Goal: Task Accomplishment & Management: Manage account settings

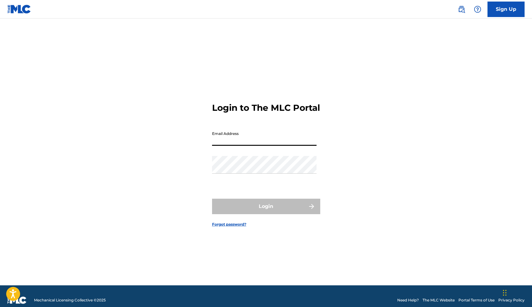
click at [250, 143] on input "Email Address" at bounding box center [264, 137] width 105 height 18
click at [339, 139] on div "Login to The MLC Portal Email Address Password Login Forgot password?" at bounding box center [266, 159] width 433 height 251
click at [293, 140] on input "Email Address" at bounding box center [264, 137] width 105 height 18
click at [289, 138] on input "Email Address" at bounding box center [264, 137] width 105 height 18
click at [281, 151] on div "Email Address" at bounding box center [264, 142] width 105 height 28
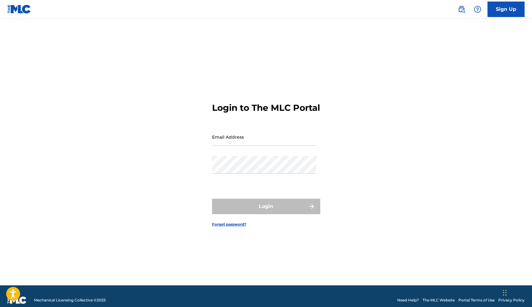
click at [277, 146] on input "Email Address" at bounding box center [264, 137] width 105 height 18
type input "[EMAIL_ADDRESS][DOMAIN_NAME]"
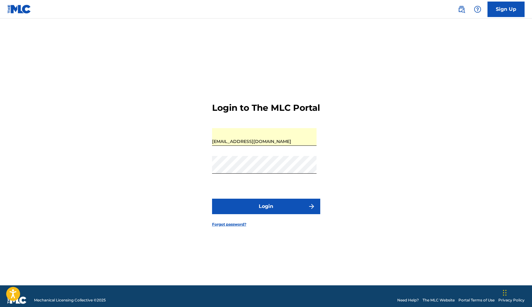
click at [262, 209] on button "Login" at bounding box center [266, 206] width 108 height 15
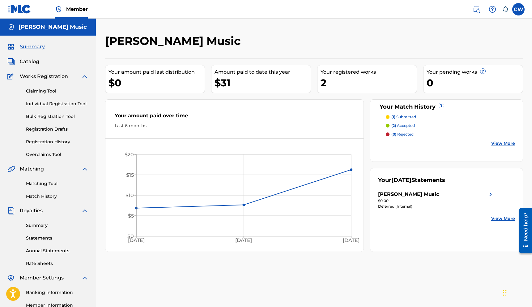
click at [40, 196] on link "Match History" at bounding box center [57, 196] width 62 height 6
